Goal: Task Accomplishment & Management: Use online tool/utility

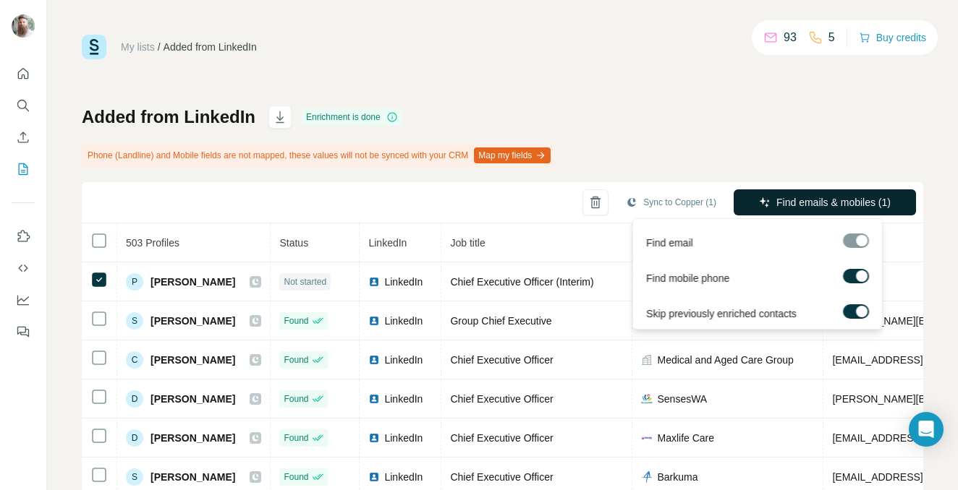
click at [806, 195] on span "Find emails & mobiles (1)" at bounding box center [833, 202] width 114 height 14
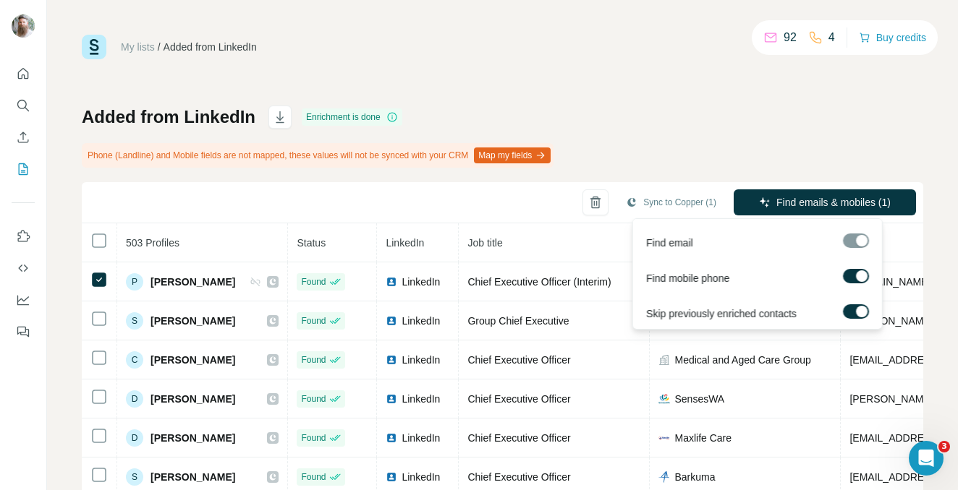
click at [846, 277] on label at bounding box center [856, 276] width 26 height 14
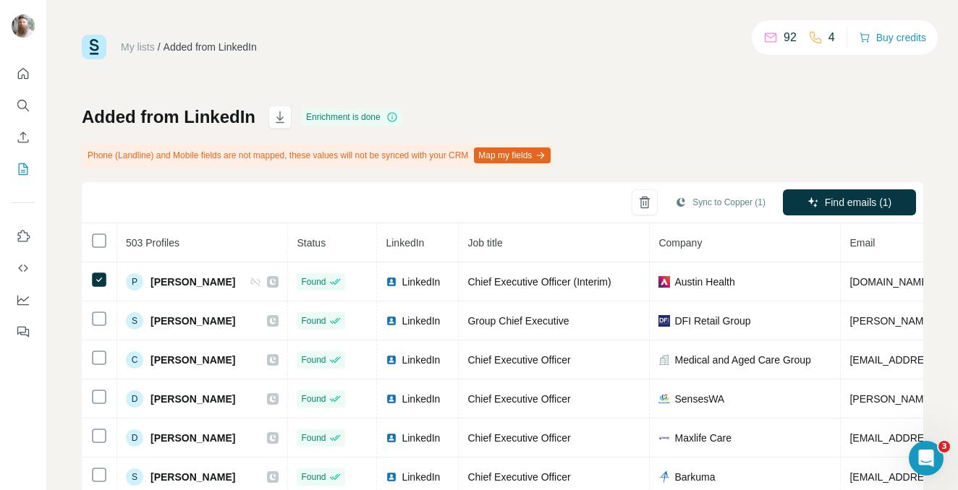
click at [661, 136] on div "Added from LinkedIn Enrichment is done Phone (Landline) and Mobile fields are n…" at bounding box center [502, 356] width 841 height 500
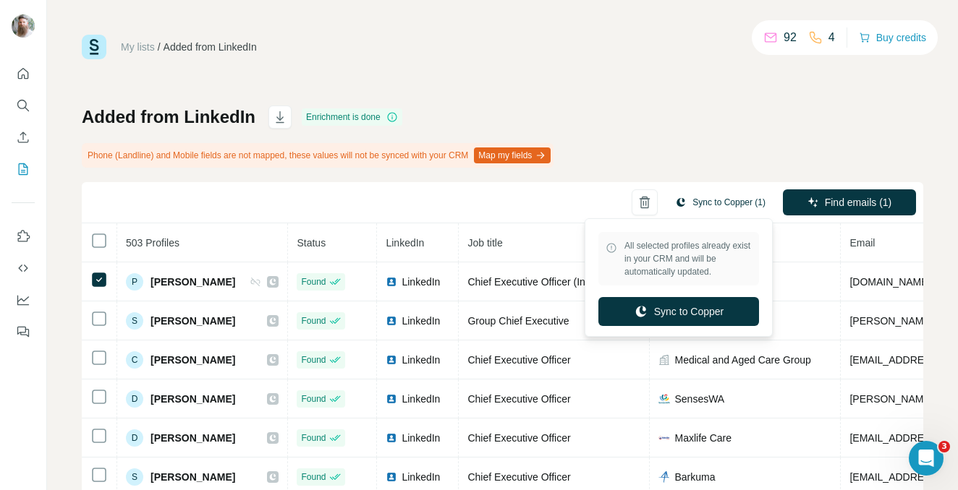
click at [684, 205] on button "Sync to Copper (1)" at bounding box center [720, 203] width 111 height 22
click at [666, 303] on button "Sync to Copper" at bounding box center [678, 311] width 161 height 29
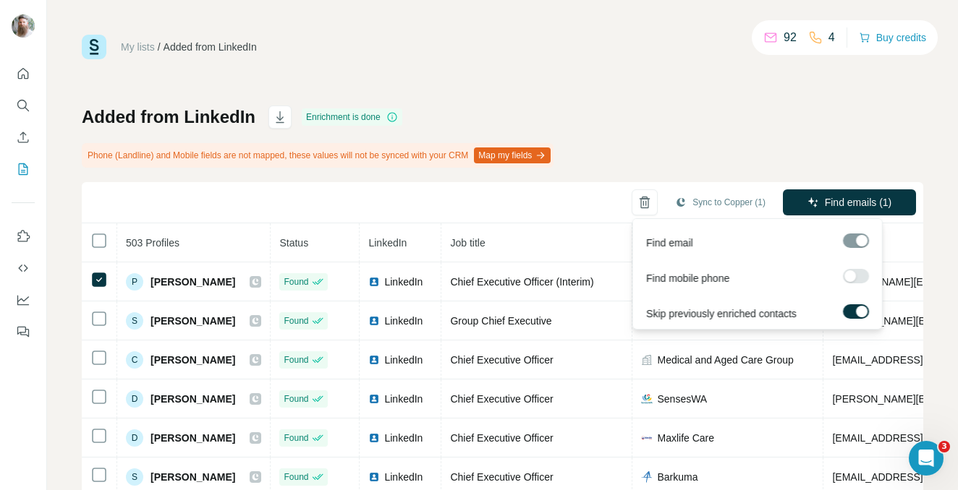
click at [825, 206] on span "Find emails (1)" at bounding box center [858, 202] width 67 height 14
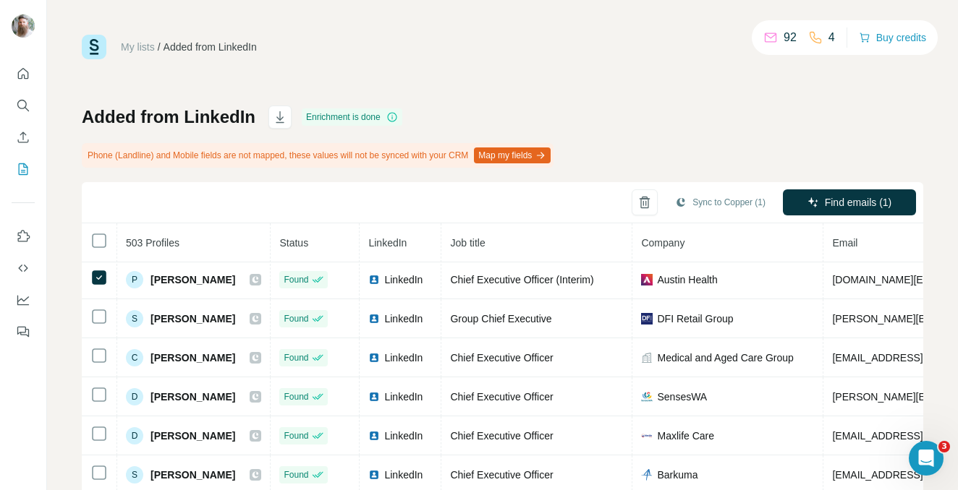
scroll to position [3, 0]
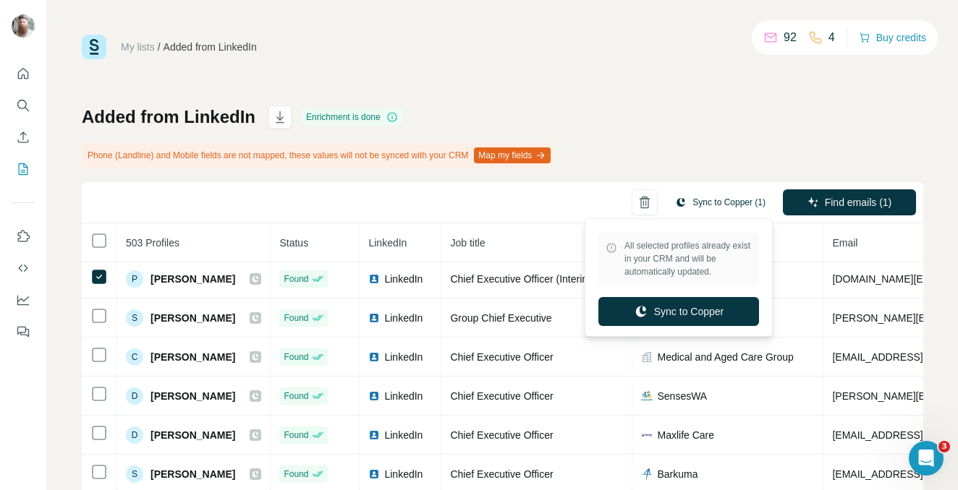
click at [692, 205] on button "Sync to Copper (1)" at bounding box center [720, 203] width 111 height 22
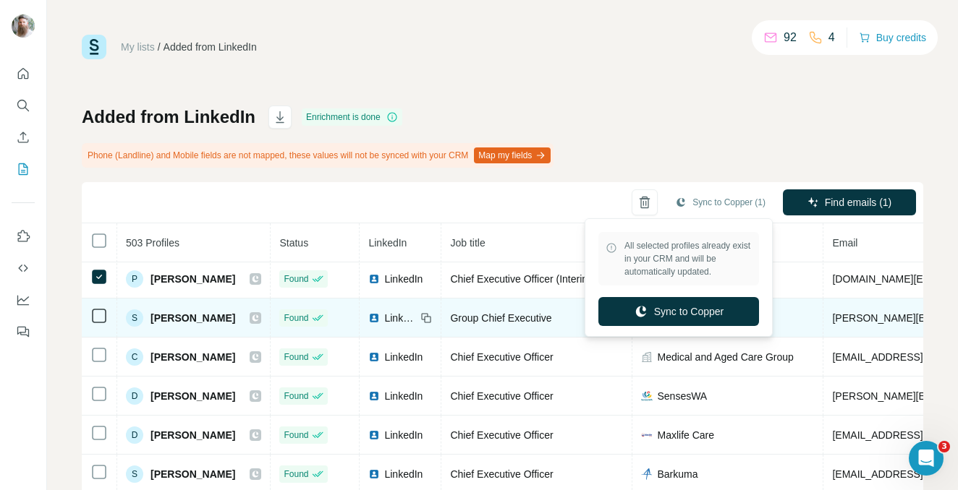
click at [678, 320] on button "Sync to Copper" at bounding box center [678, 311] width 161 height 29
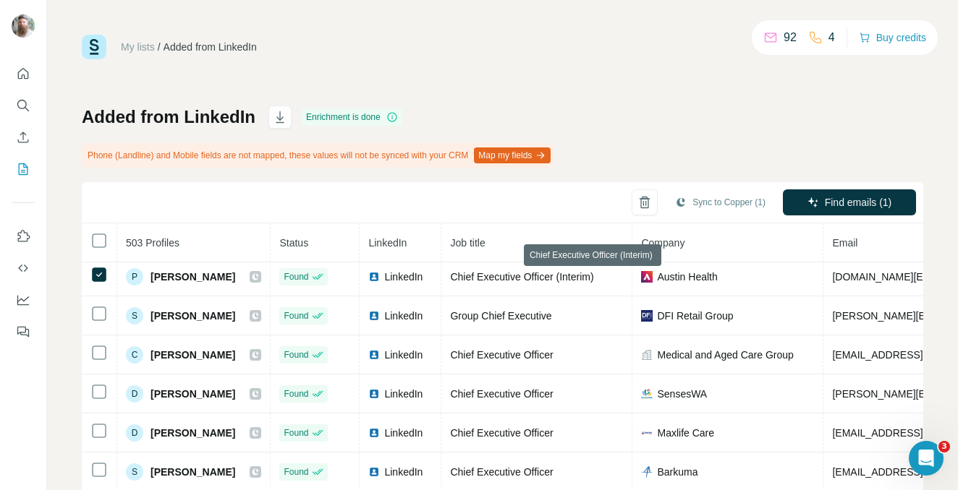
scroll to position [6, 0]
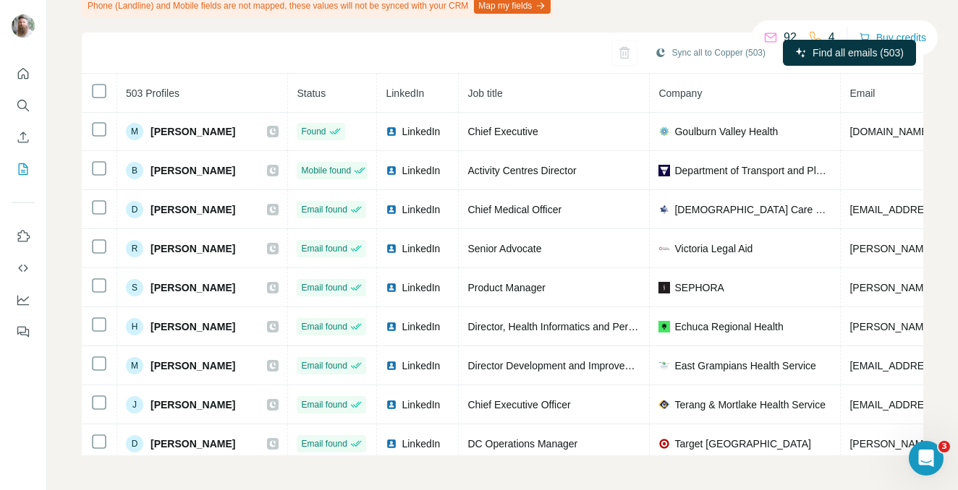
scroll to position [837, 0]
